Goal: Communication & Community: Ask a question

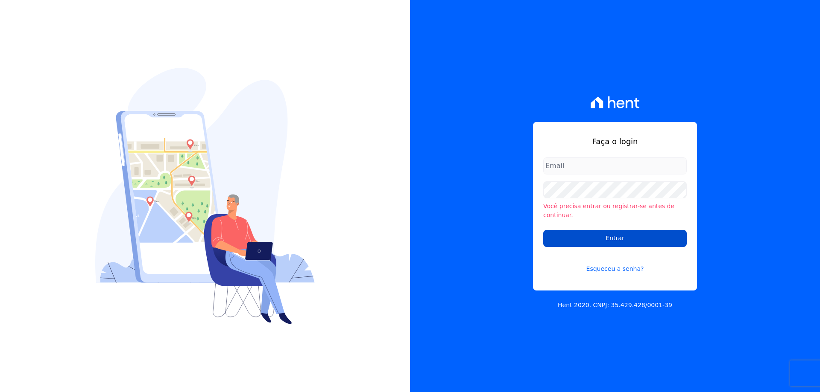
type input "[PERSON_NAME][EMAIL_ADDRESS][PERSON_NAME][DOMAIN_NAME]"
click at [565, 230] on input "Entrar" at bounding box center [614, 238] width 143 height 17
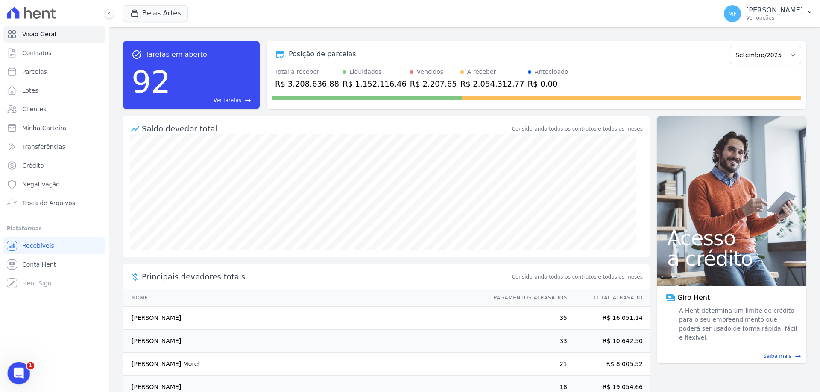
click at [10, 365] on div "Abertura do Messenger da Intercom" at bounding box center [17, 372] width 28 height 28
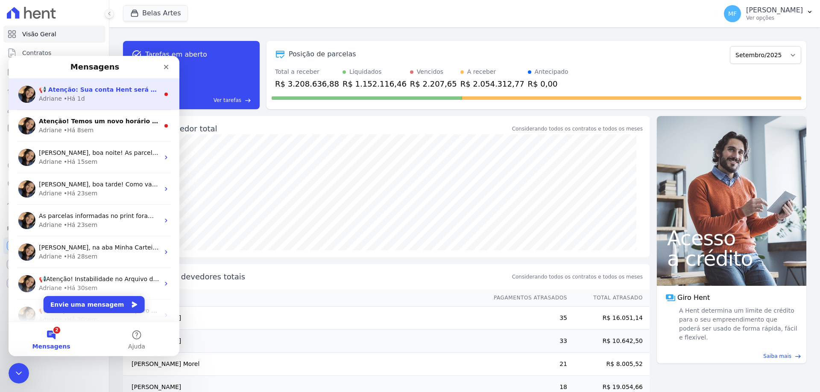
click at [79, 98] on div "• Há 1d" at bounding box center [74, 98] width 21 height 9
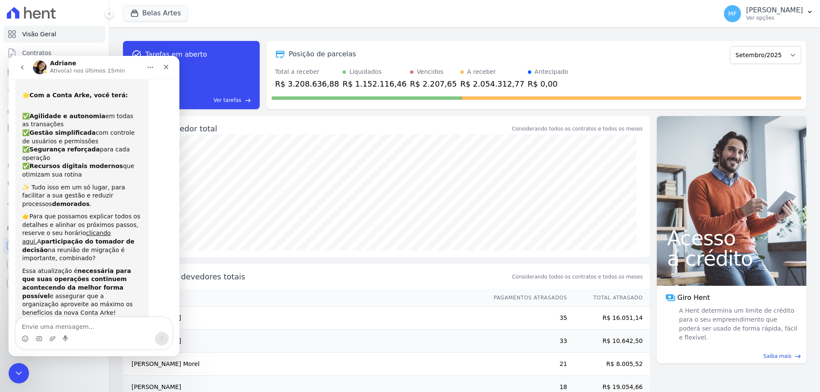
scroll to position [72, 0]
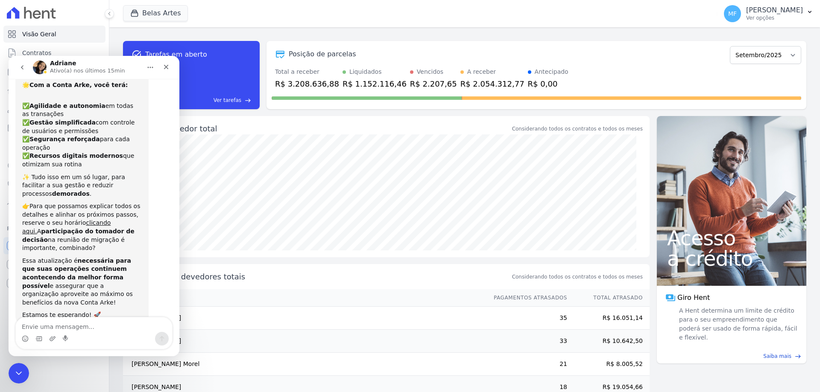
click at [95, 328] on textarea "Envie uma mensagem..." at bounding box center [94, 325] width 156 height 15
type textarea "Bom dia [PERSON_NAME], tudo bem ?"
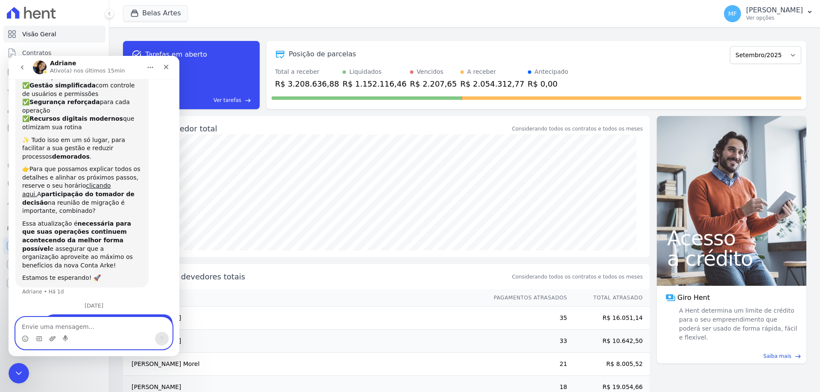
click at [50, 340] on icon "Upload do anexo" at bounding box center [52, 339] width 7 height 7
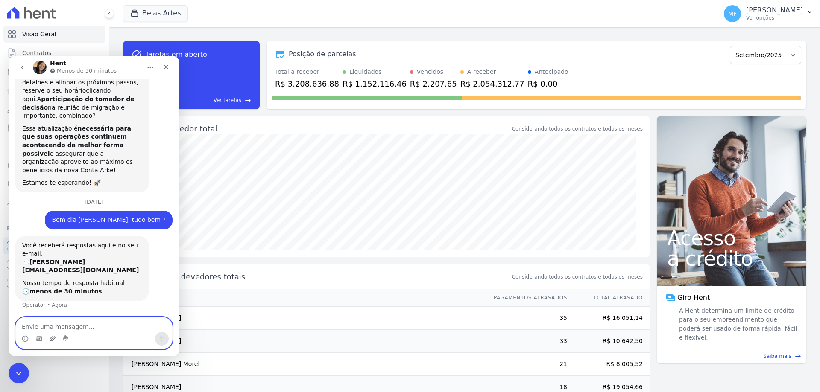
scroll to position [231, 0]
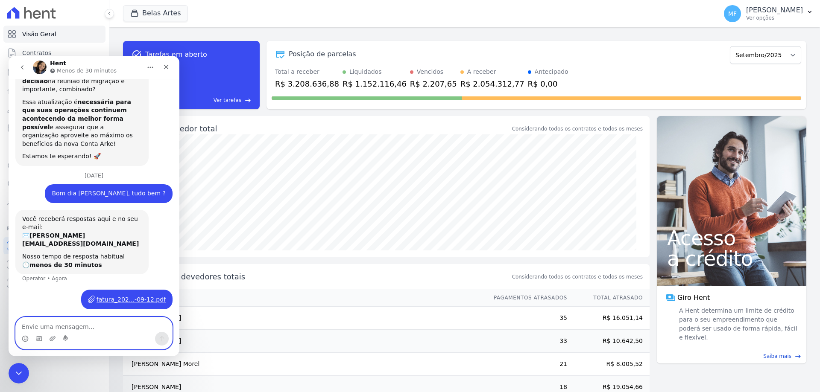
click at [84, 327] on textarea "Envie uma mensagem..." at bounding box center [94, 325] width 156 height 15
click at [87, 327] on textarea "veio esse boleto em meu e-mail para pagamento" at bounding box center [94, 320] width 156 height 23
drag, startPoint x: 88, startPoint y: 327, endPoint x: 14, endPoint y: 392, distance: 99.0
click html "Hent Menos de 30 minutos 📢 Atenção: Sua conta Hent será migrada para a Conta Ar…"
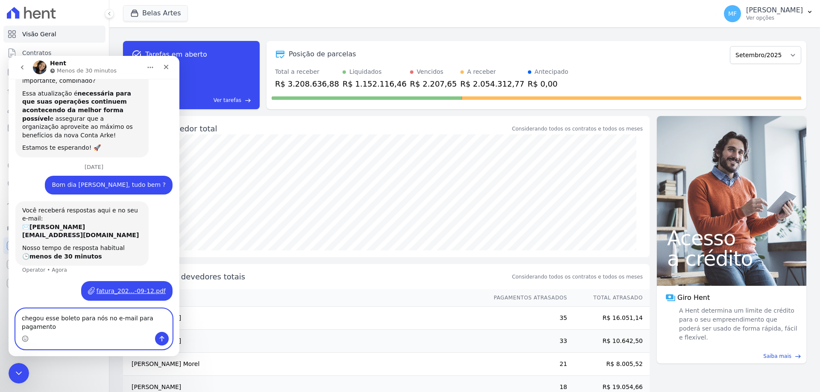
click at [61, 325] on textarea "chegou esse boleto para nós no e-mail para pagamento" at bounding box center [94, 320] width 156 height 23
type textarea "chegou esse boleto para nós no e-mail para pagamento, e não entendi do que se t…"
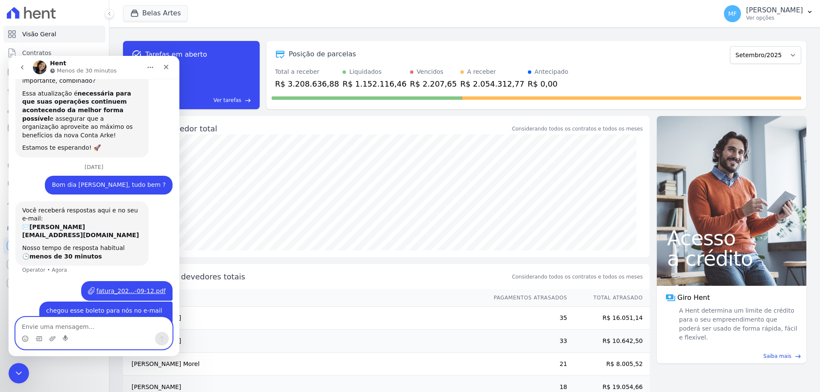
scroll to position [259, 0]
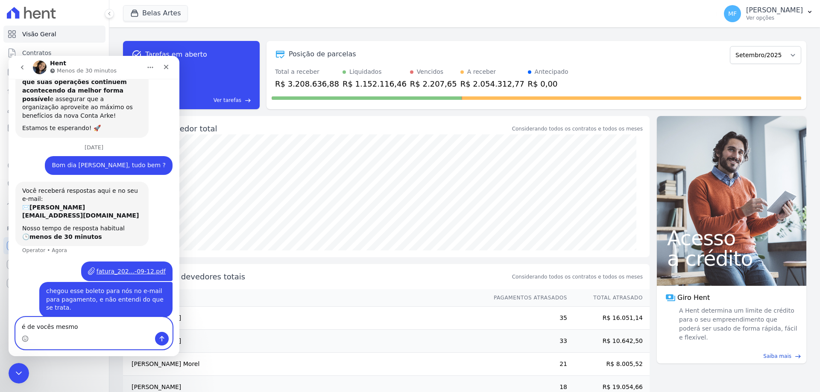
type textarea "é de vocês mesmo ?"
